Goal: Information Seeking & Learning: Learn about a topic

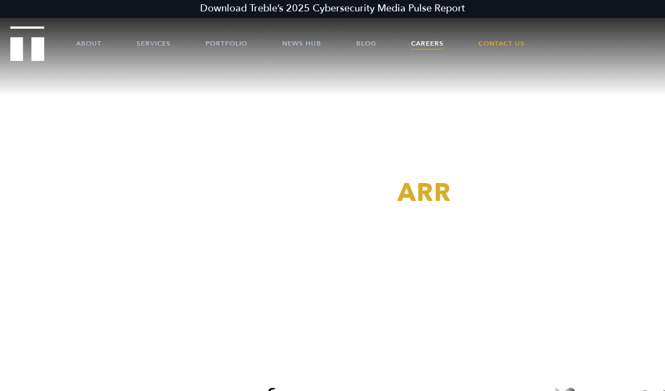
click at [425, 34] on link "Careers" at bounding box center [427, 43] width 33 height 33
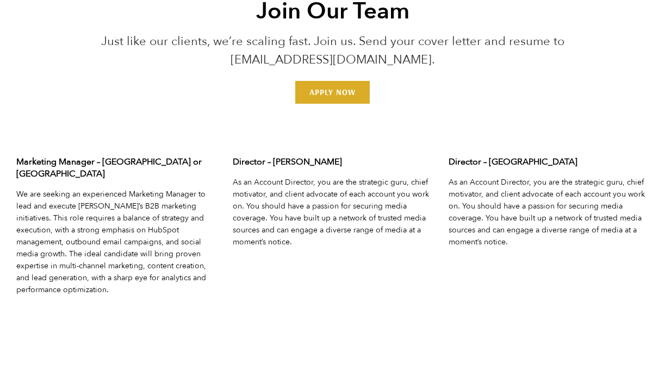
scroll to position [3322, 0]
